Goal: Information Seeking & Learning: Learn about a topic

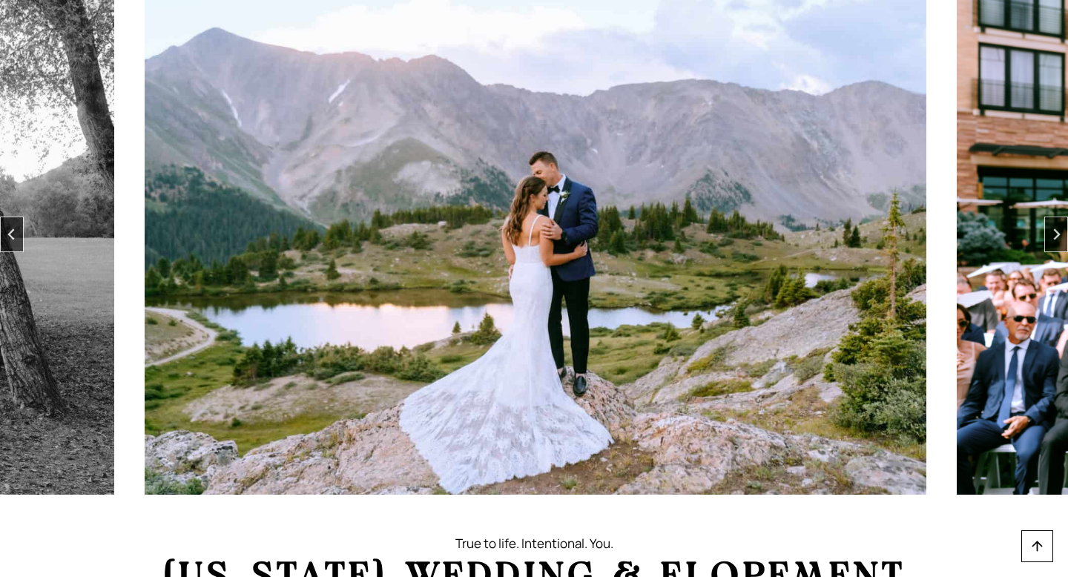
scroll to position [112, 0]
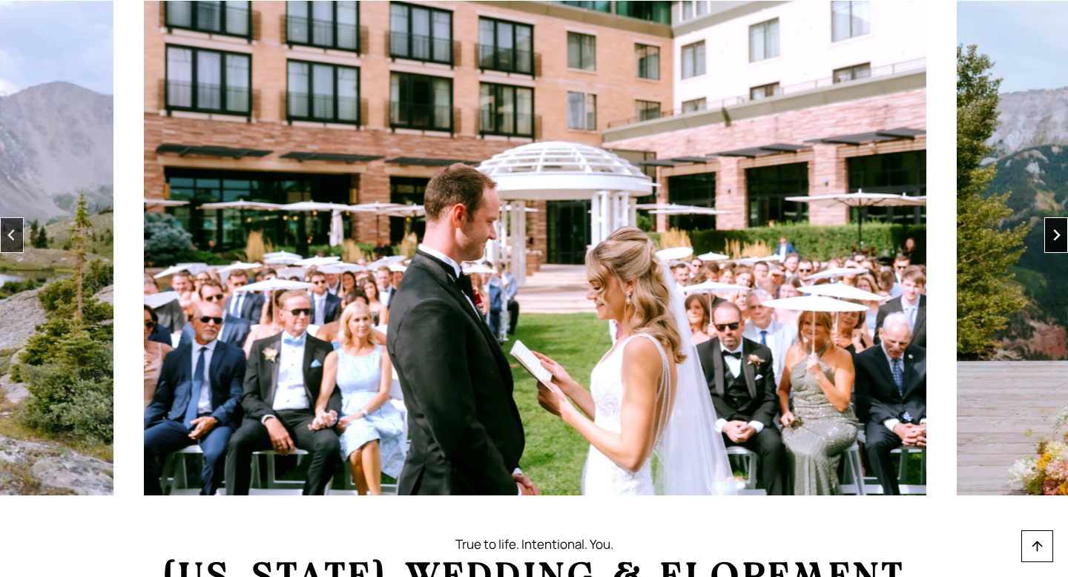
click at [1064, 237] on button "Next slide" at bounding box center [1056, 235] width 24 height 36
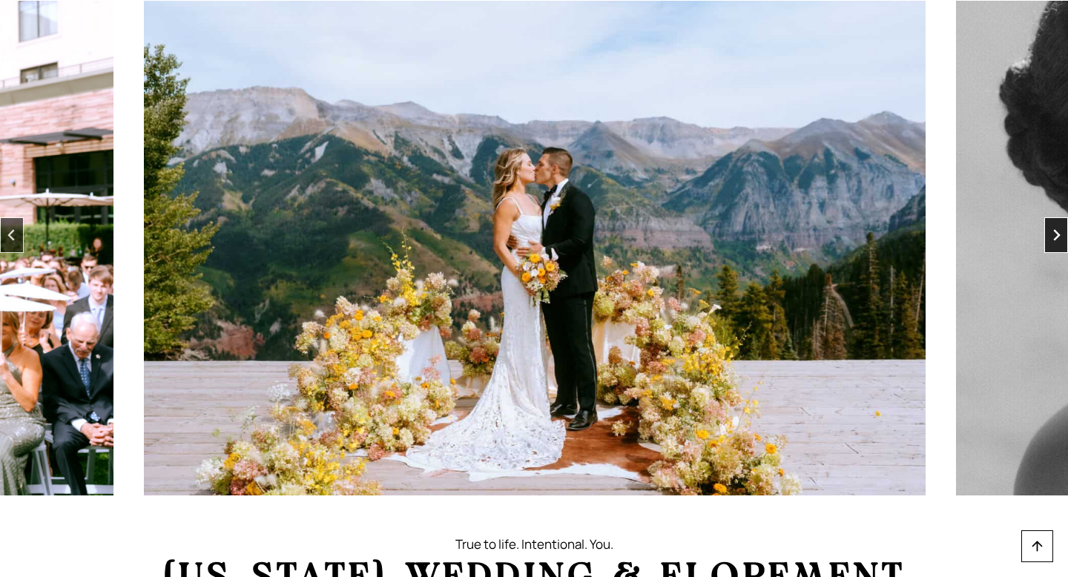
click at [1064, 237] on button "Next slide" at bounding box center [1056, 235] width 24 height 36
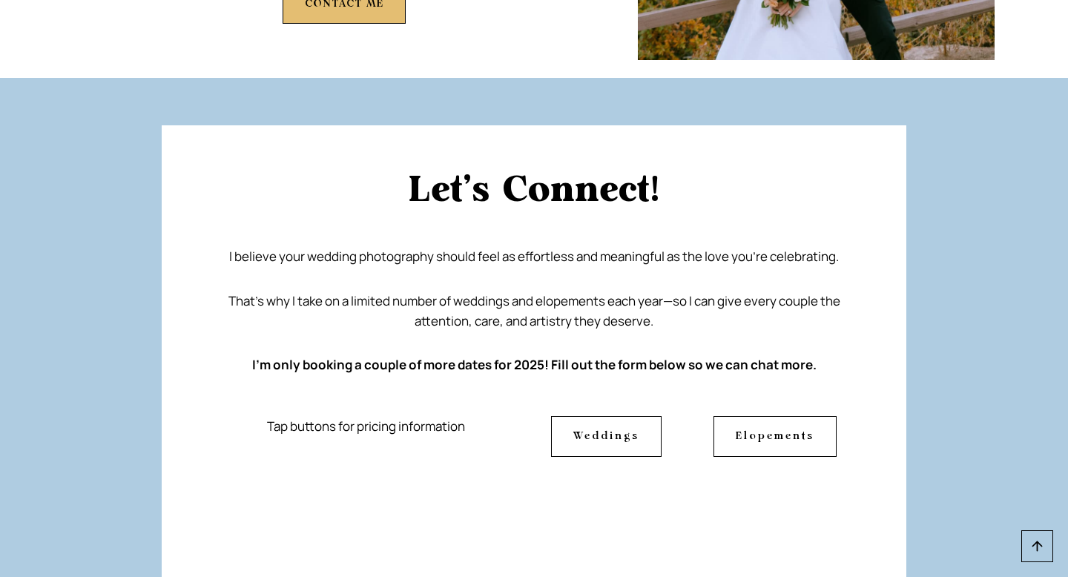
scroll to position [6837, 0]
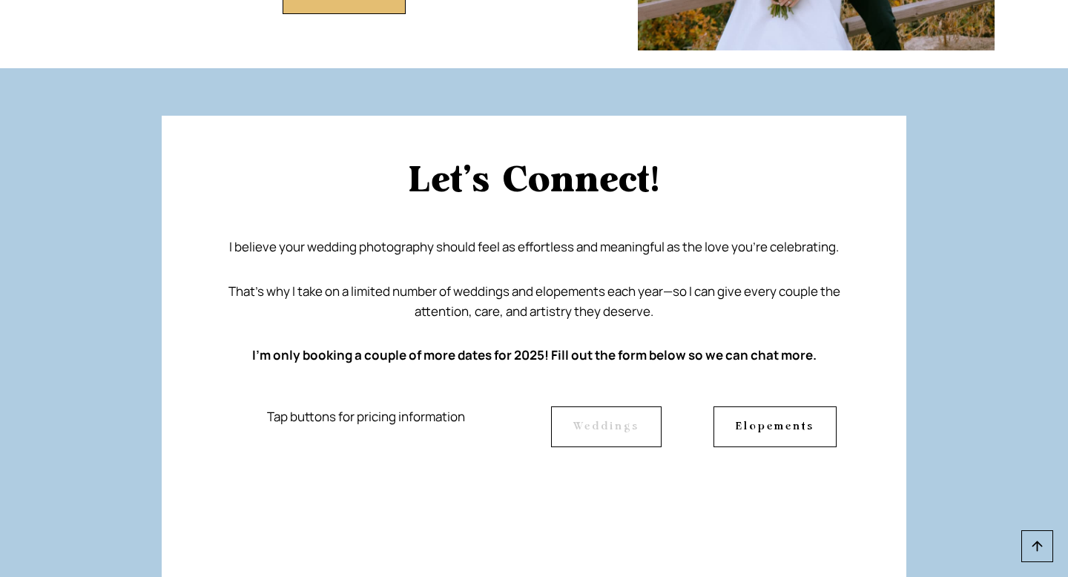
click at [641, 406] on link "Weddings" at bounding box center [606, 426] width 111 height 40
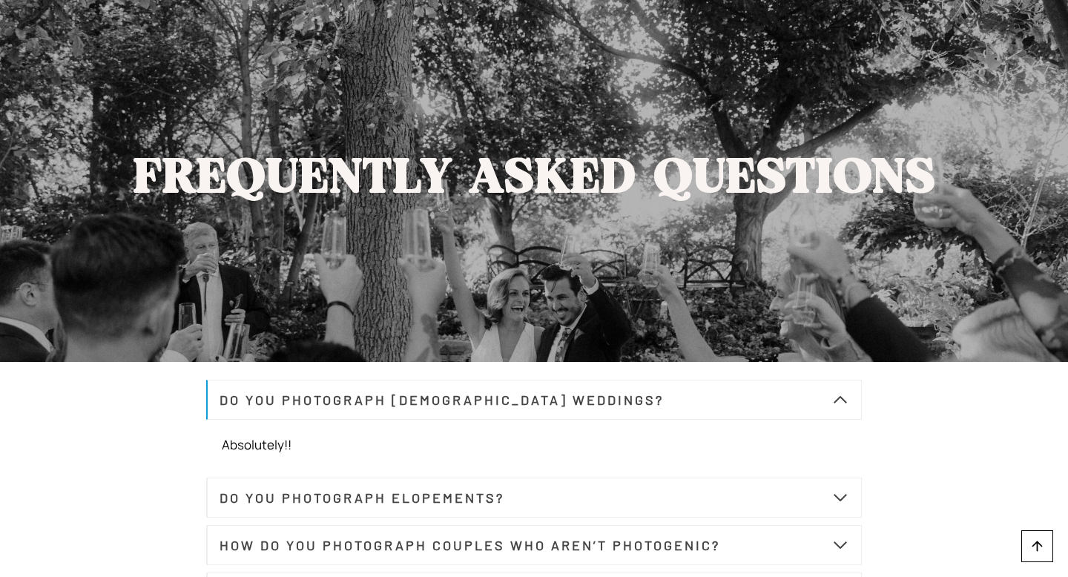
scroll to position [5556, 0]
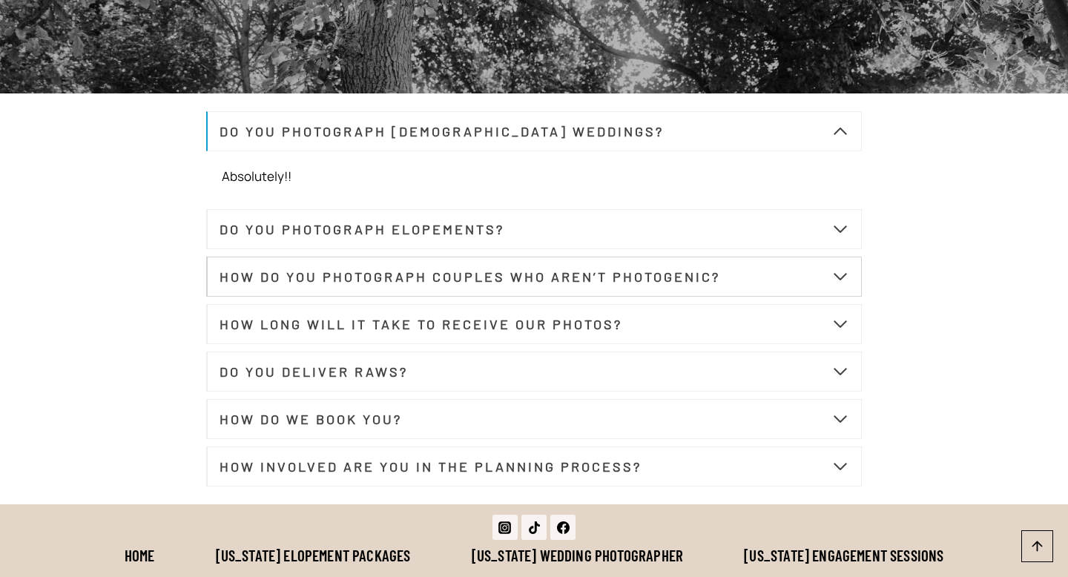
click at [574, 285] on strong "HOW DO YOU PHOTOGRAPH COUPLES WHO AREN’T PHOTOGENIC?" at bounding box center [470, 277] width 501 height 16
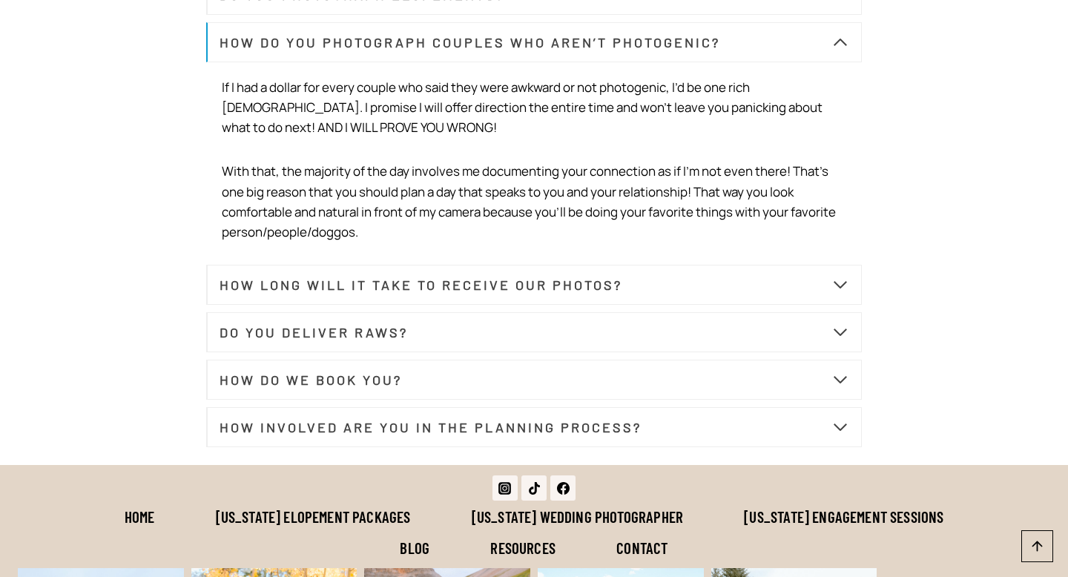
scroll to position [5742, 0]
click at [516, 343] on button "DO YOU DELIVER RAWS?" at bounding box center [534, 331] width 656 height 40
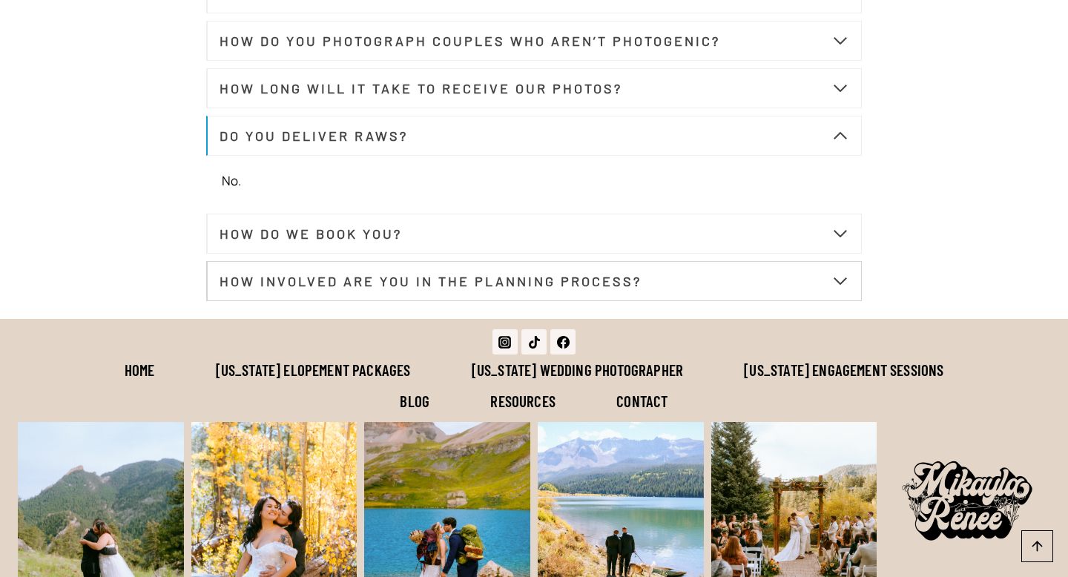
click at [490, 289] on strong "HOW INVOLVED ARE YOU IN THE PLANNING PROCESS?" at bounding box center [431, 281] width 422 height 16
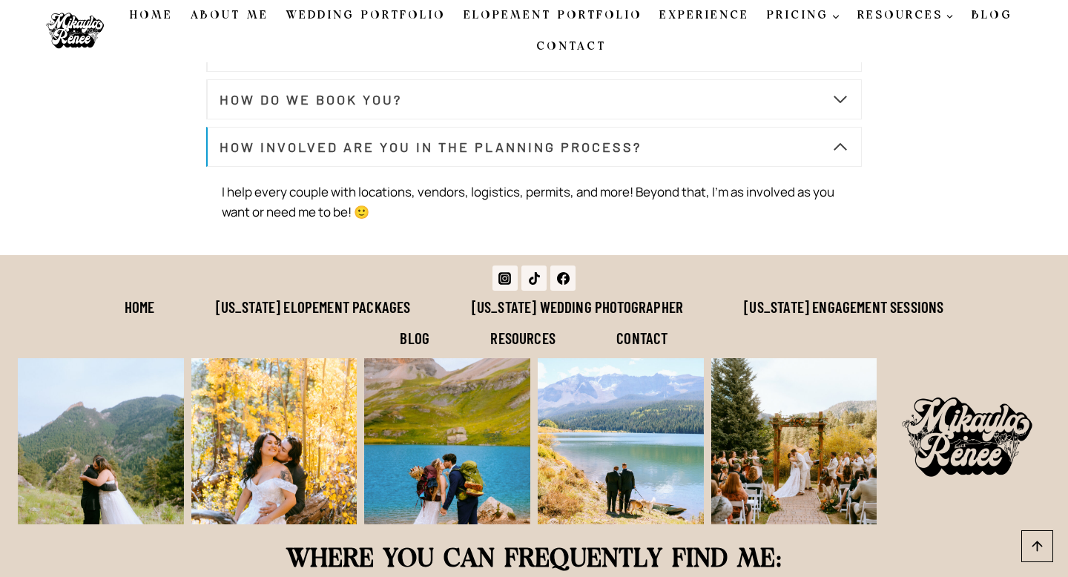
scroll to position [5821, 0]
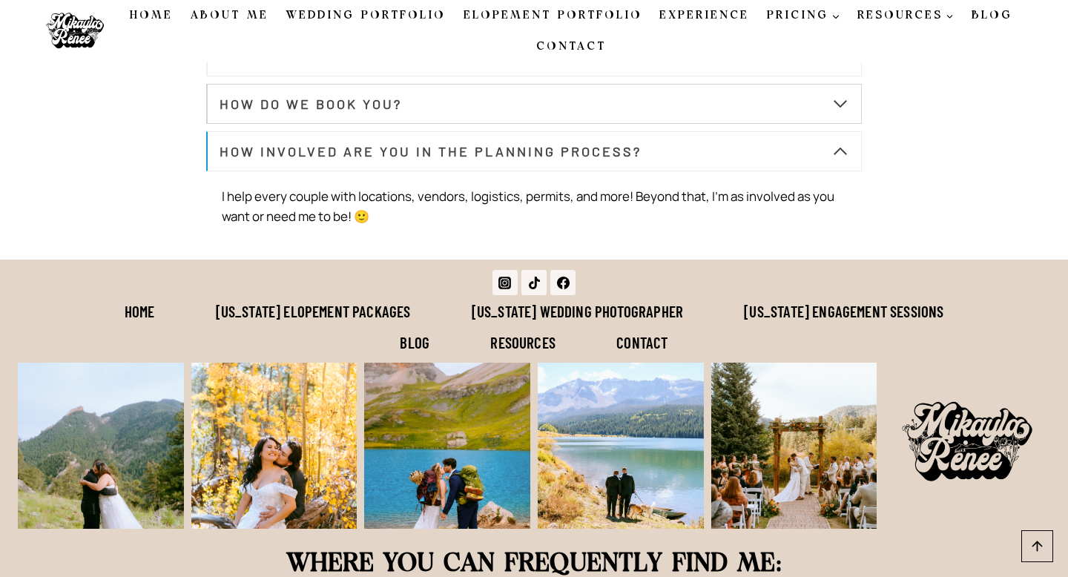
click at [499, 122] on button "HOW DO WE BOOK YOU?" at bounding box center [534, 104] width 656 height 40
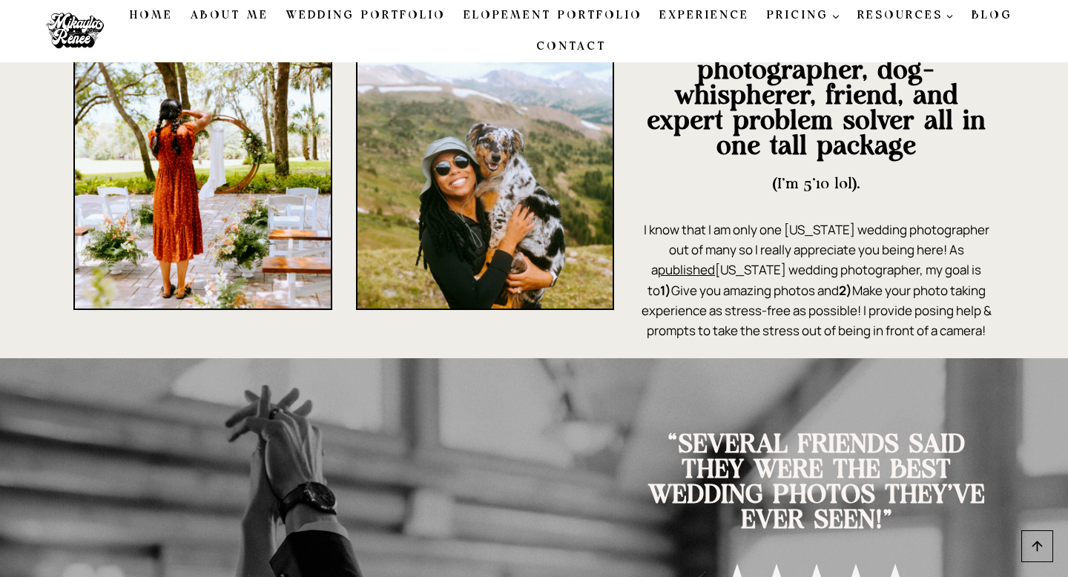
scroll to position [1083, 0]
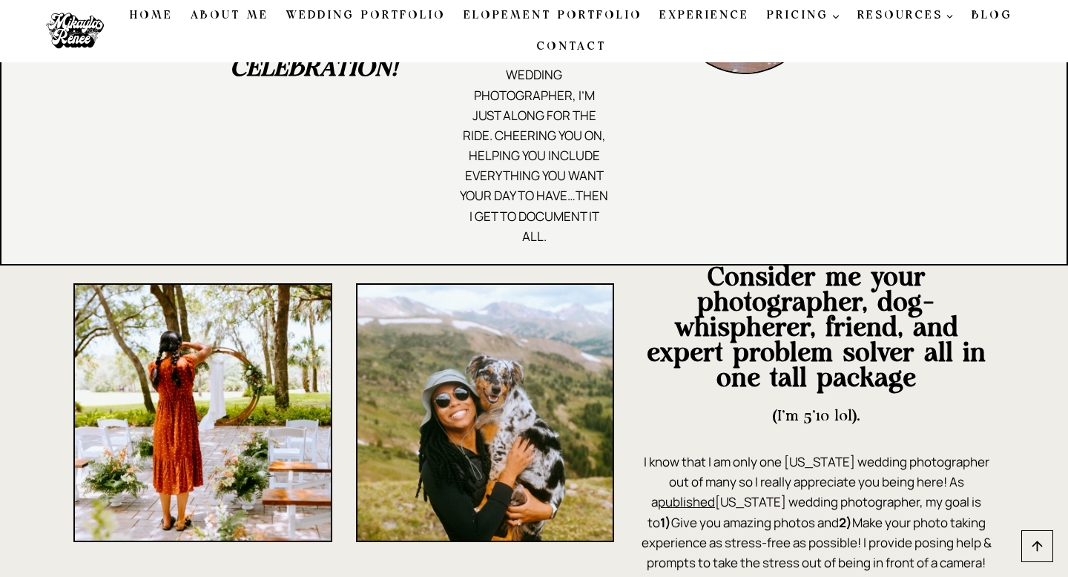
click at [84, 22] on img at bounding box center [75, 31] width 74 height 52
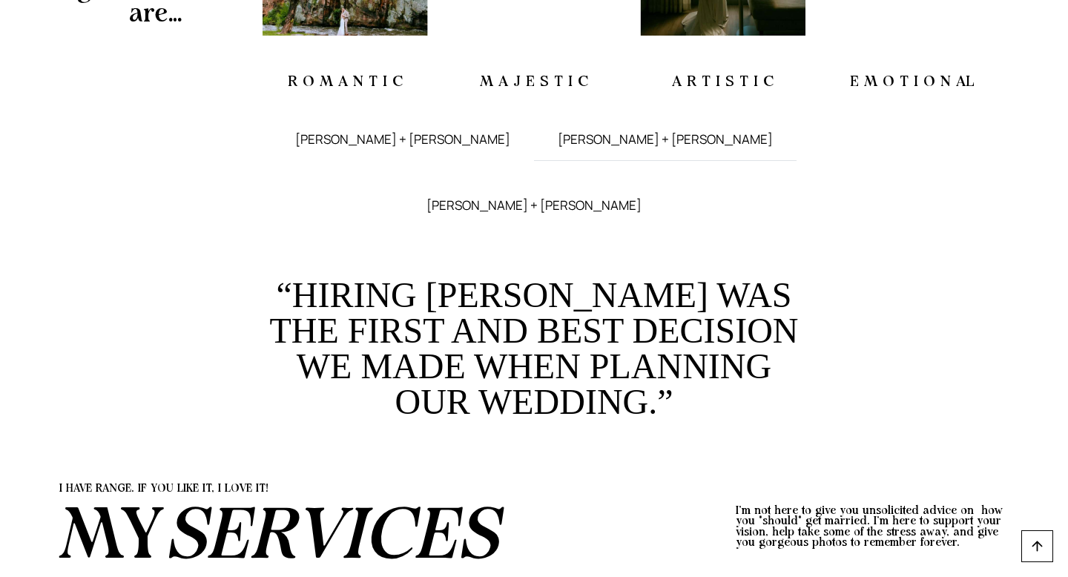
scroll to position [2123, 0]
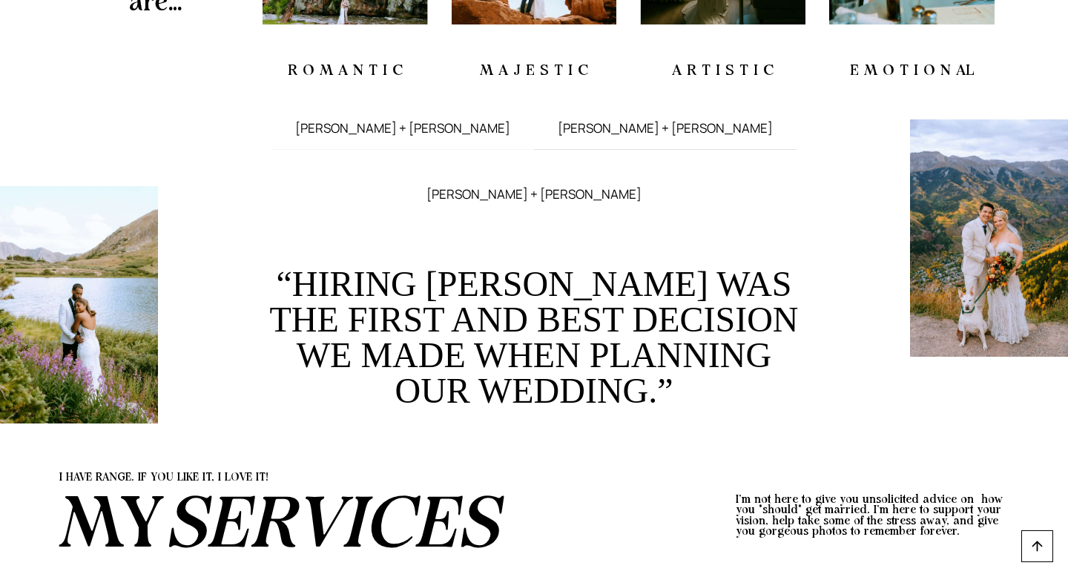
click at [372, 137] on span "[PERSON_NAME] + [PERSON_NAME]" at bounding box center [402, 128] width 215 height 18
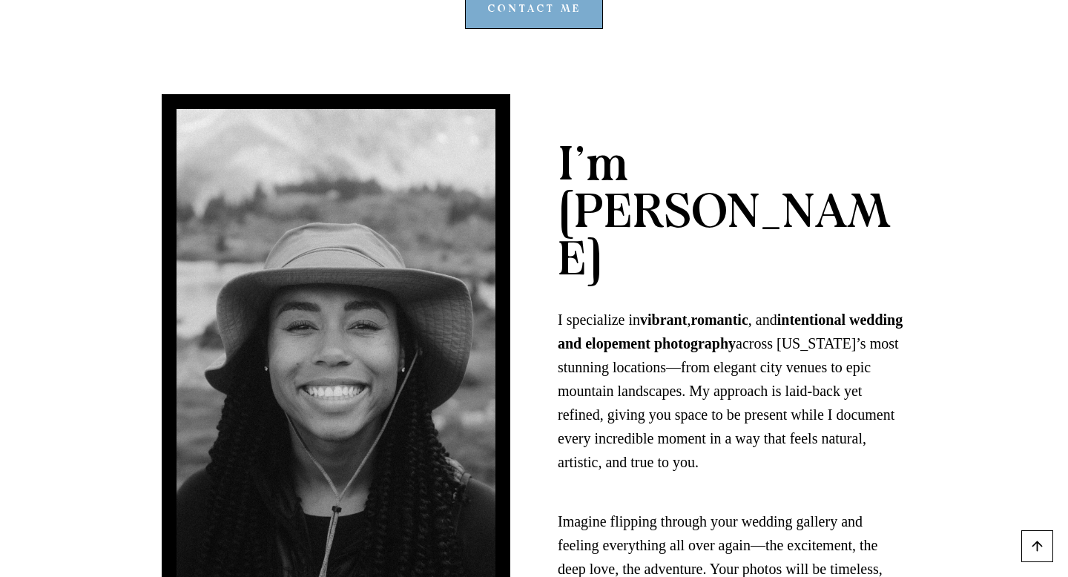
scroll to position [3459, 0]
